Goal: Obtain resource: Download file/media

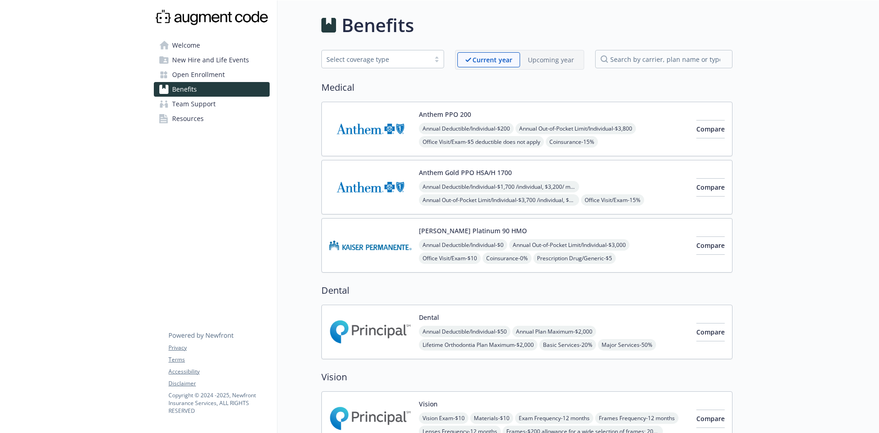
click at [212, 42] on link "Welcome" at bounding box center [212, 45] width 116 height 15
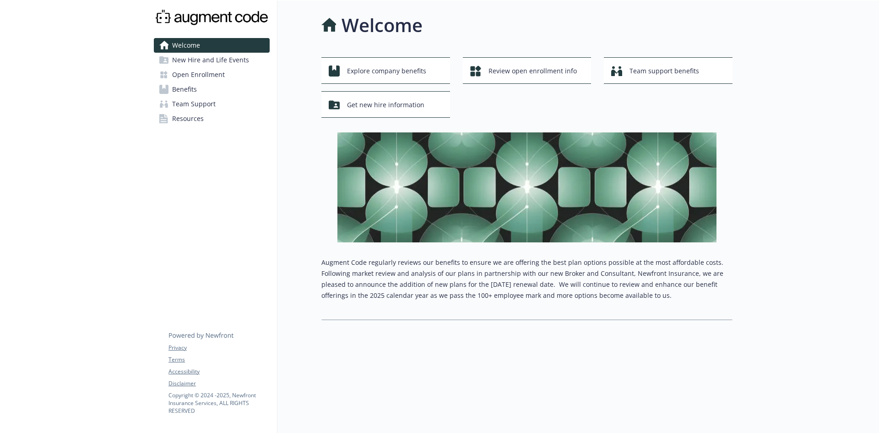
click at [220, 62] on span "New Hire and Life Events" at bounding box center [210, 60] width 77 height 15
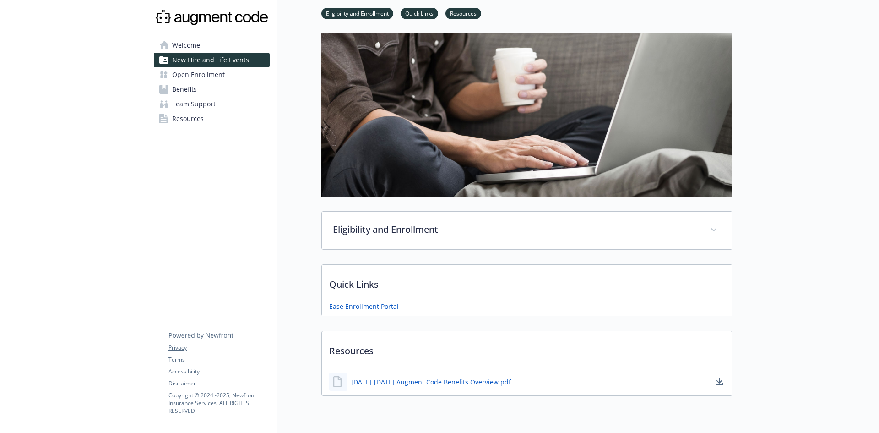
scroll to position [79, 0]
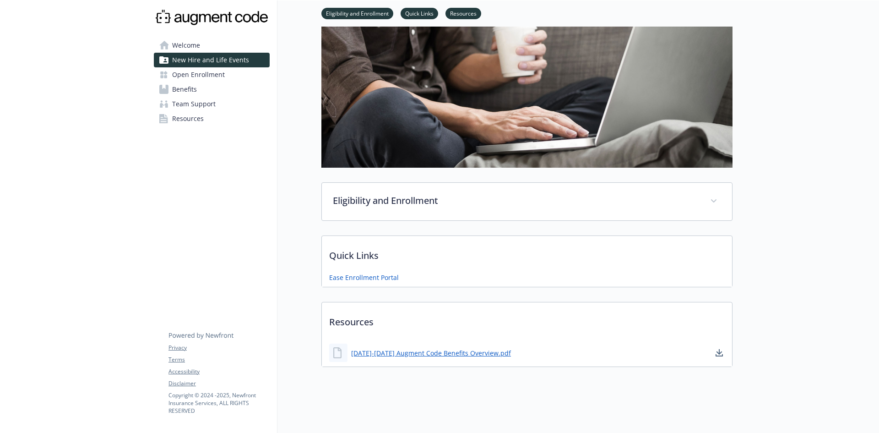
click at [428, 175] on div "Eligibility and Enrollment Active, regular, [DEMOGRAPHIC_DATA] employees workin…" at bounding box center [526, 185] width 411 height 363
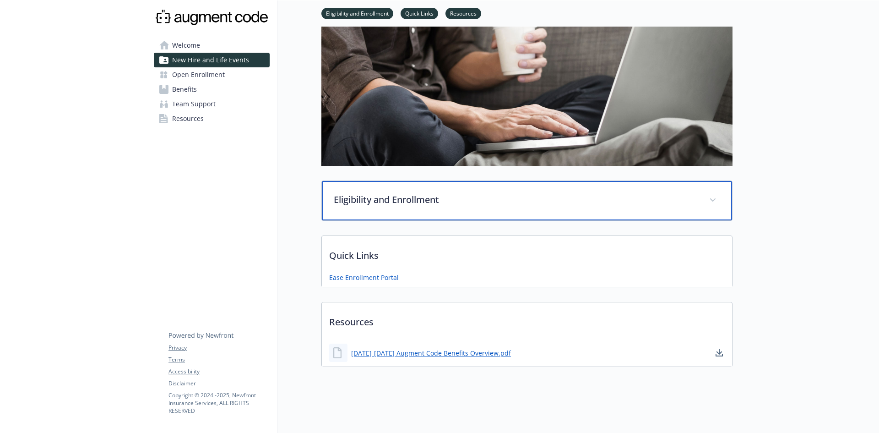
click at [428, 181] on div "Eligibility and Enrollment" at bounding box center [527, 200] width 410 height 39
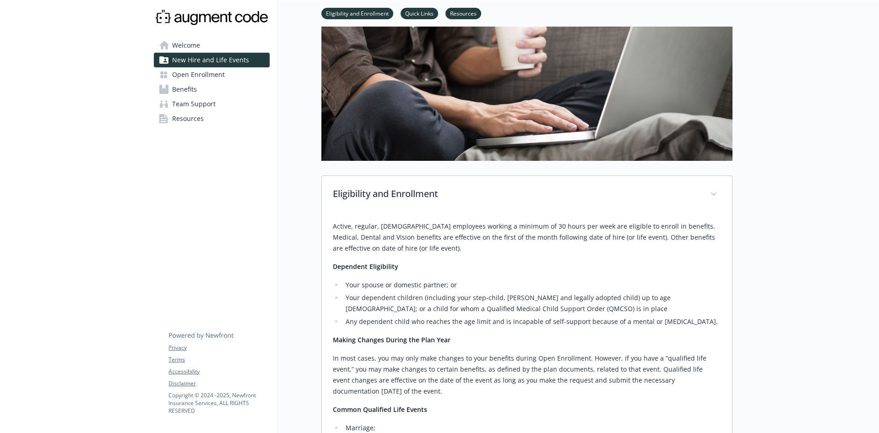
click at [459, 267] on p "Dependent Eligibility" at bounding box center [527, 266] width 388 height 11
click at [602, 257] on div "Active, regular, [DEMOGRAPHIC_DATA] employees working a minimum of 30 hours per…" at bounding box center [527, 421] width 388 height 401
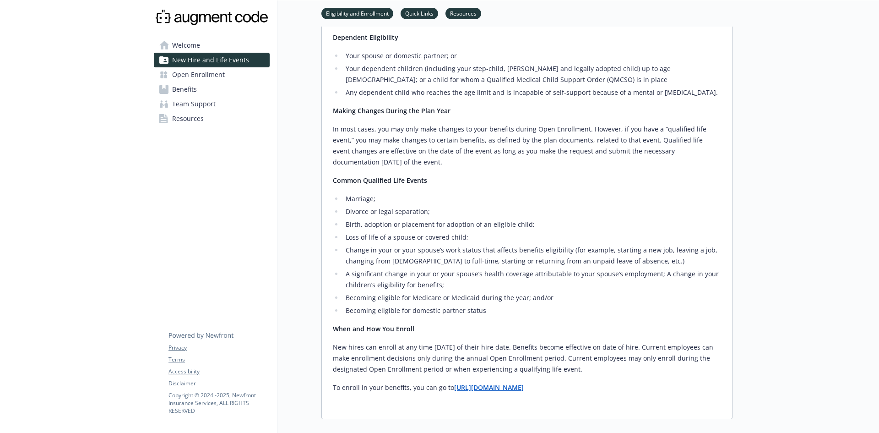
scroll to position [513, 0]
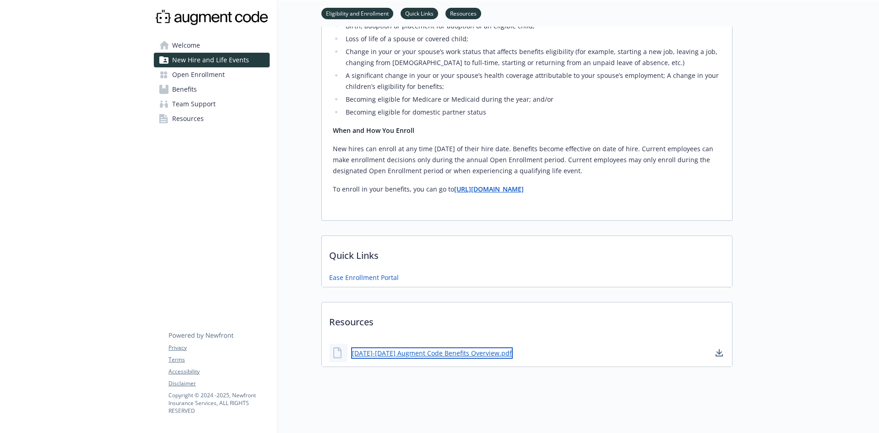
click at [424, 348] on link "[DATE]-[DATE] Augment Code Benefits Overview.pdf" at bounding box center [432, 352] width 162 height 11
